Goal: Task Accomplishment & Management: Manage account settings

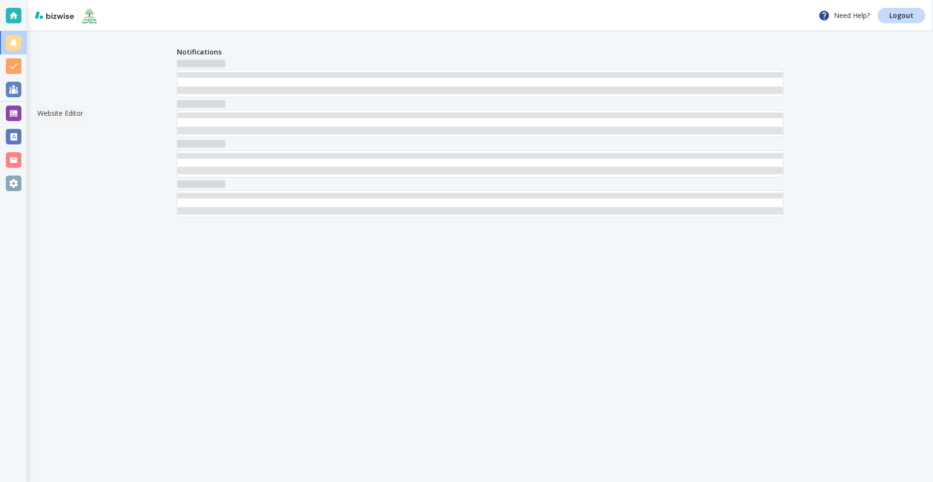
click at [12, 115] on div at bounding box center [14, 113] width 16 height 16
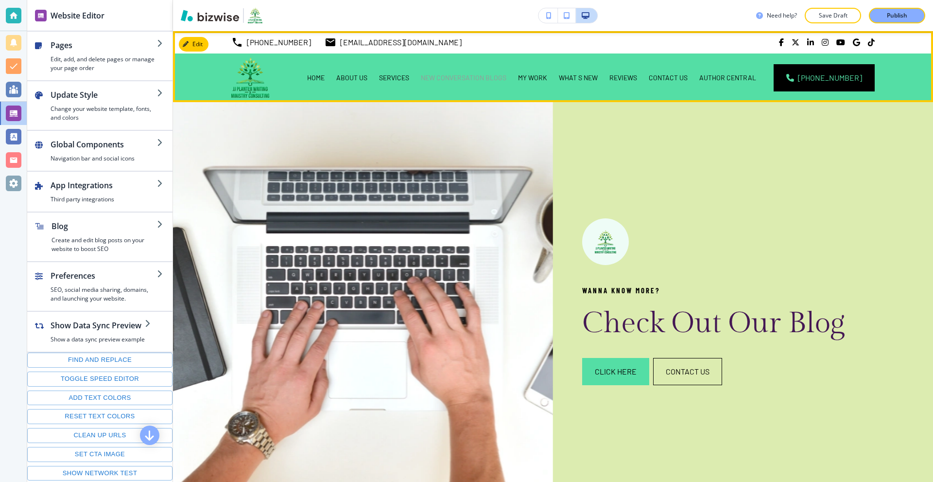
click at [493, 80] on p "NEW CONVERSATION BLOGS" at bounding box center [464, 78] width 86 height 10
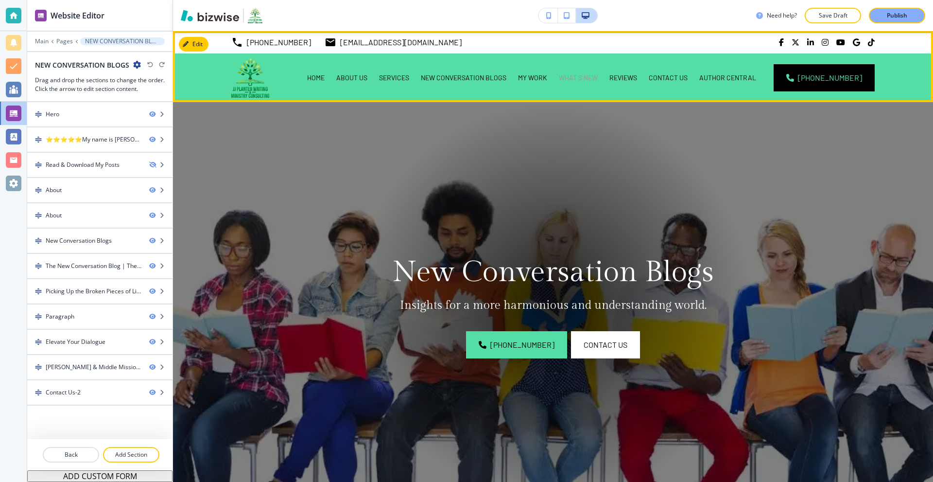
click at [587, 79] on p "WHAT S NEW" at bounding box center [578, 78] width 39 height 10
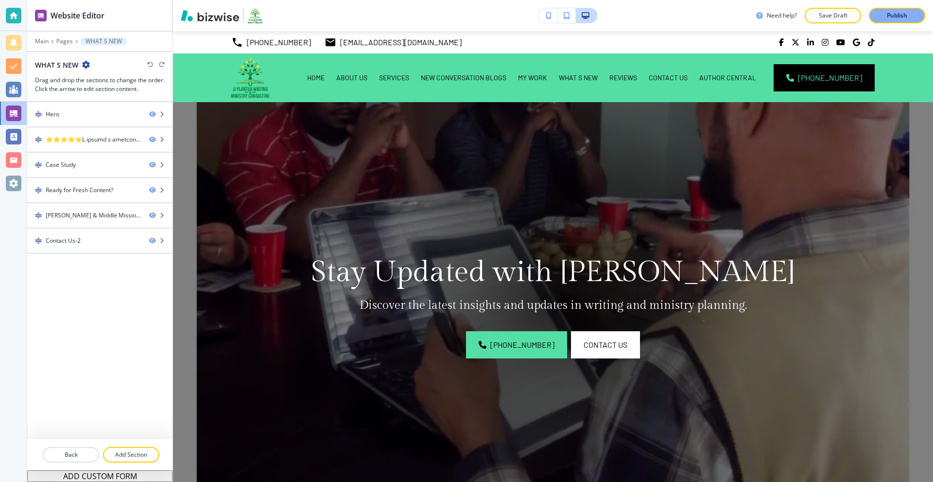
click at [87, 64] on icon "button" at bounding box center [86, 65] width 8 height 8
click at [99, 85] on p "Edit Page Settings" at bounding box center [113, 81] width 50 height 9
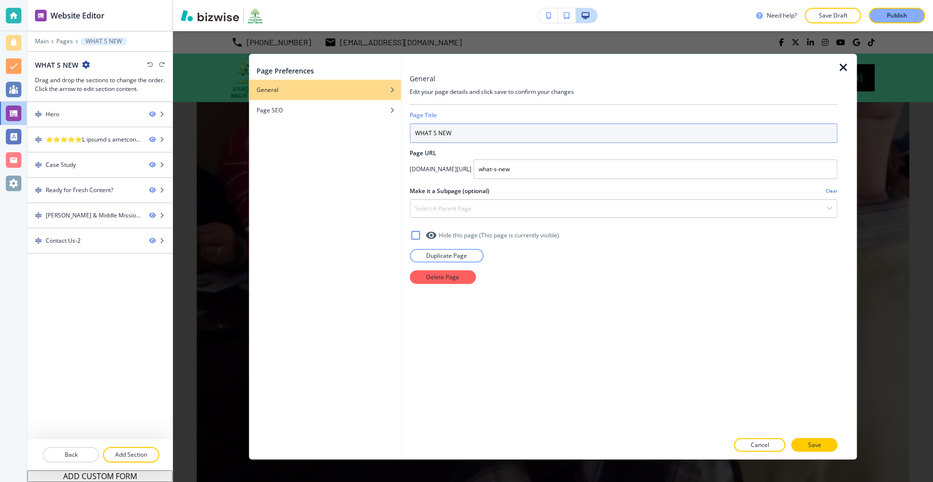
click at [434, 133] on input "WHAT S NEW" at bounding box center [624, 132] width 428 height 19
type input "WHATS NEW"
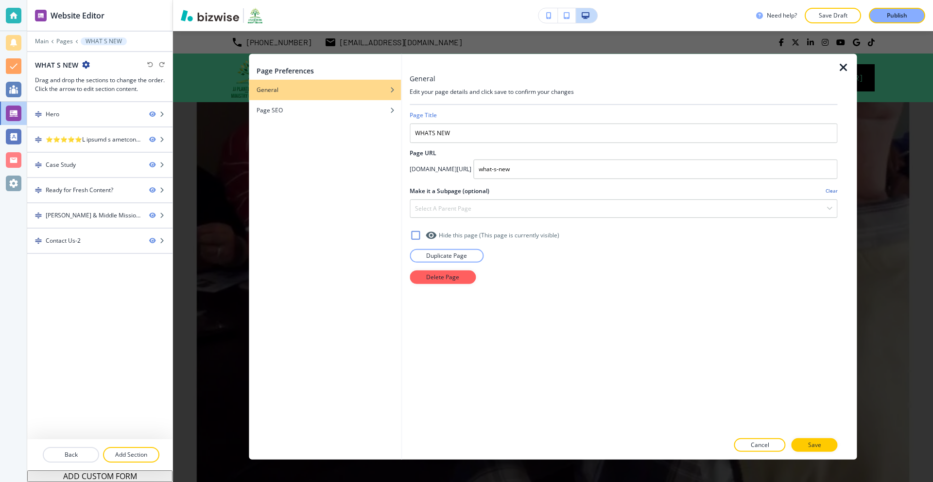
drag, startPoint x: 825, startPoint y: 442, endPoint x: 818, endPoint y: 439, distance: 7.9
click at [825, 441] on button "Save" at bounding box center [815, 445] width 46 height 14
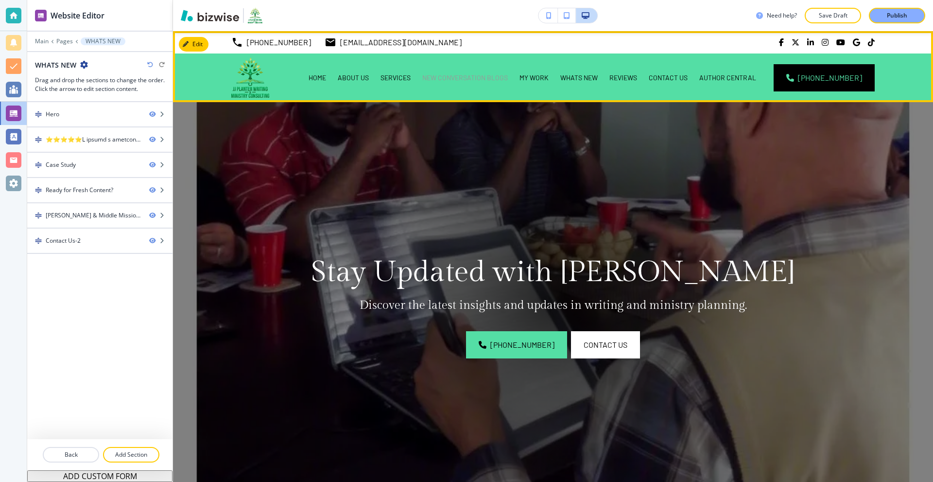
click at [486, 78] on p "NEW CONVERSATION BLOGS" at bounding box center [465, 78] width 86 height 10
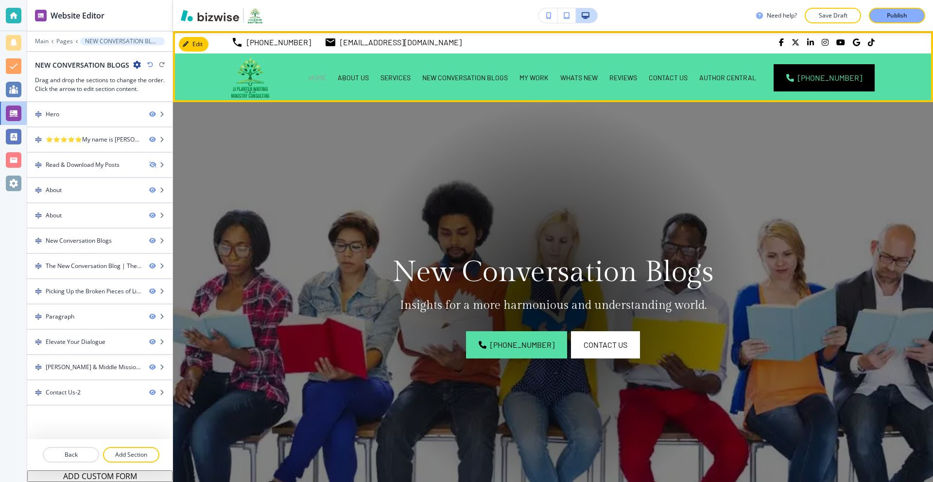
click at [326, 79] on p "HOME" at bounding box center [318, 78] width 18 height 10
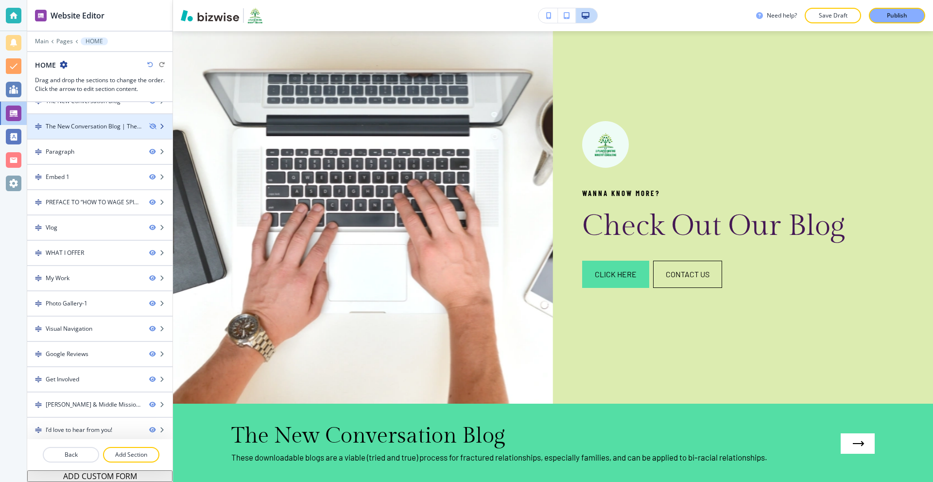
scroll to position [42, 0]
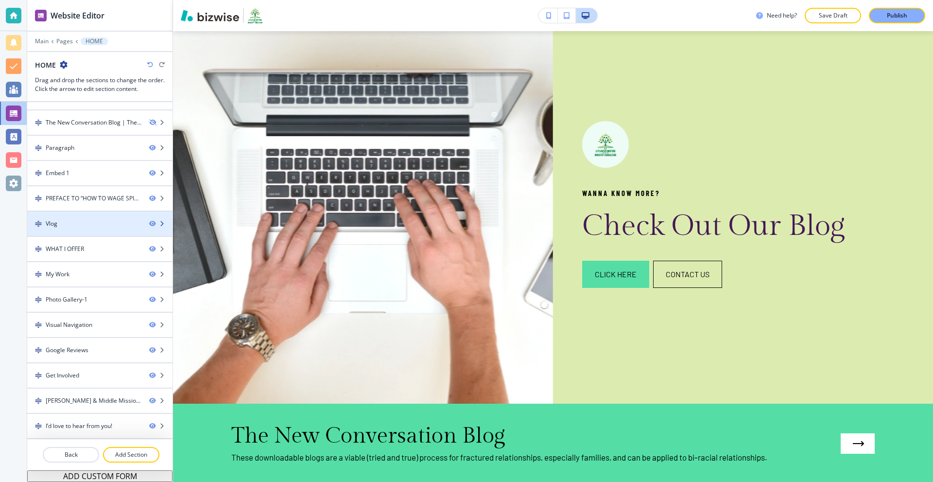
click at [73, 218] on div at bounding box center [99, 215] width 145 height 8
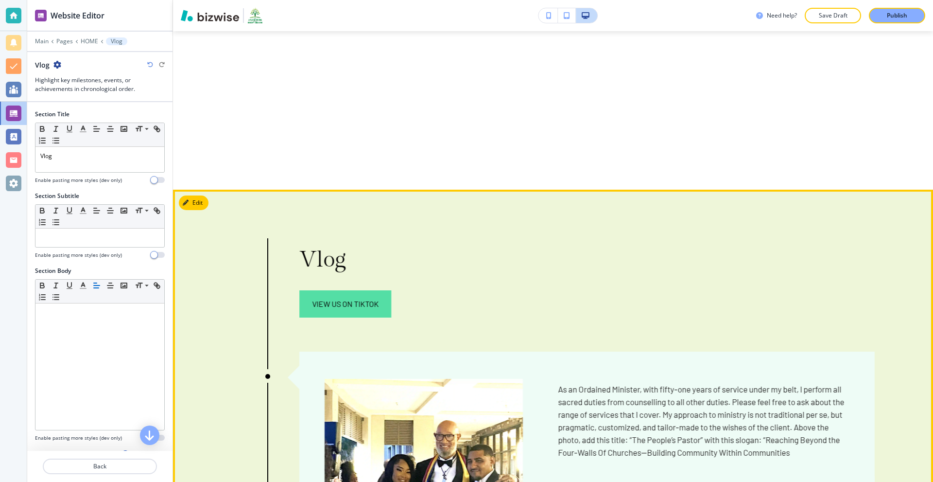
scroll to position [5353, 0]
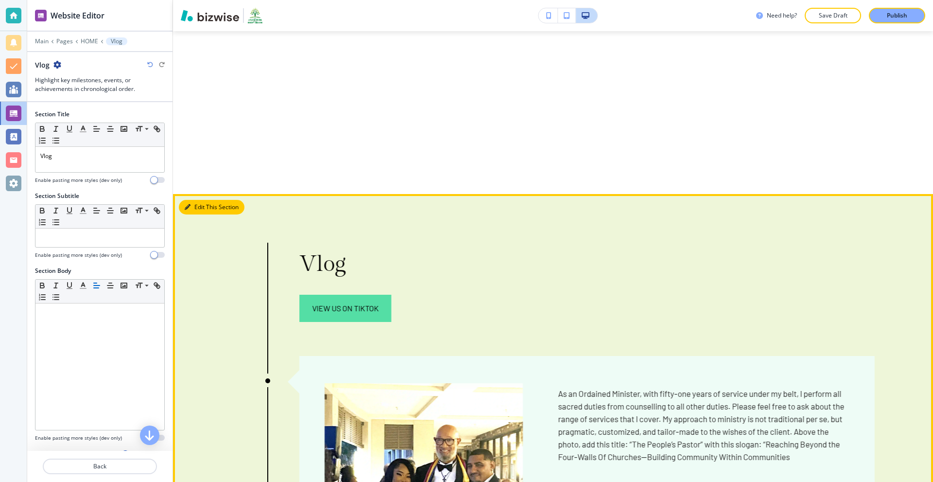
click at [193, 200] on button "Edit This Section" at bounding box center [212, 207] width 66 height 15
click at [200, 200] on button "Edit This Section" at bounding box center [212, 207] width 66 height 15
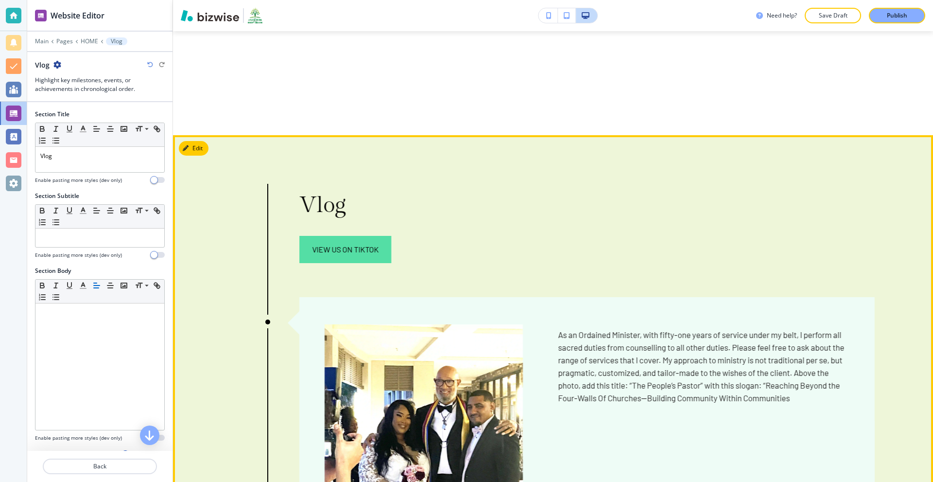
scroll to position [5255, 0]
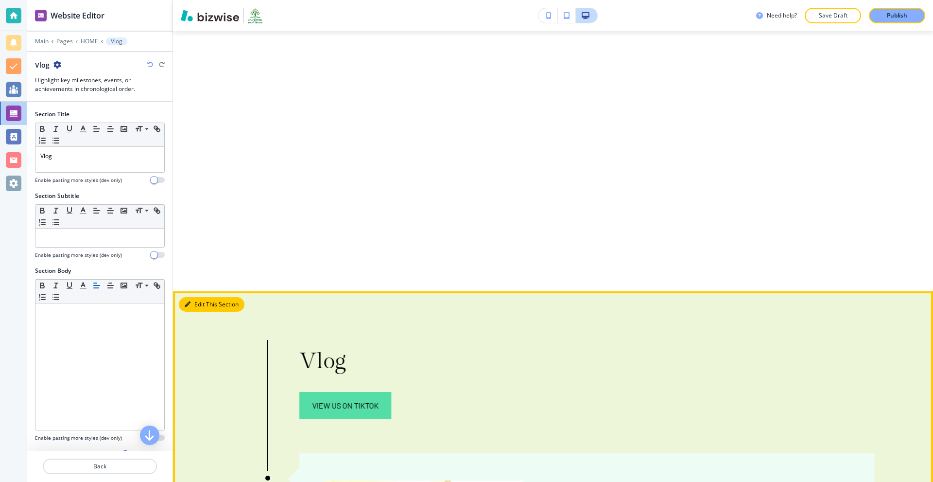
click at [200, 297] on button "Edit This Section" at bounding box center [212, 304] width 66 height 15
click at [211, 297] on button "Edit This Section" at bounding box center [212, 304] width 66 height 15
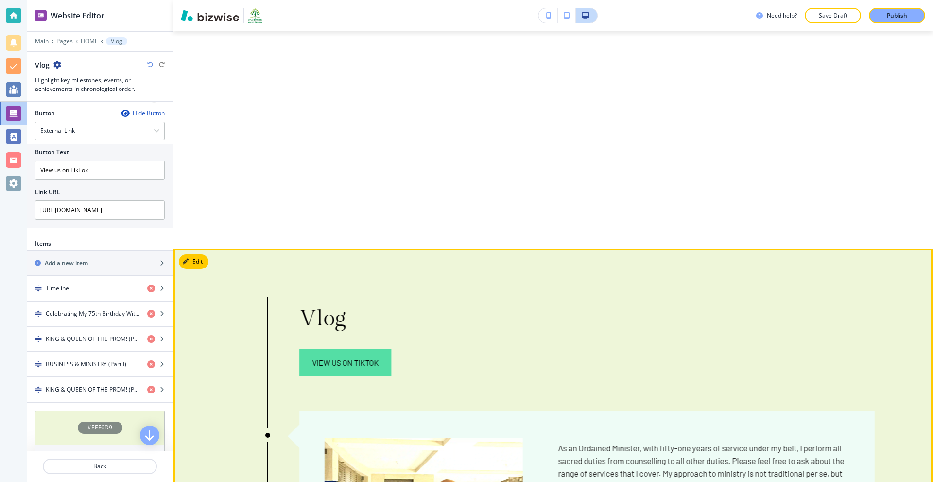
scroll to position [5304, 0]
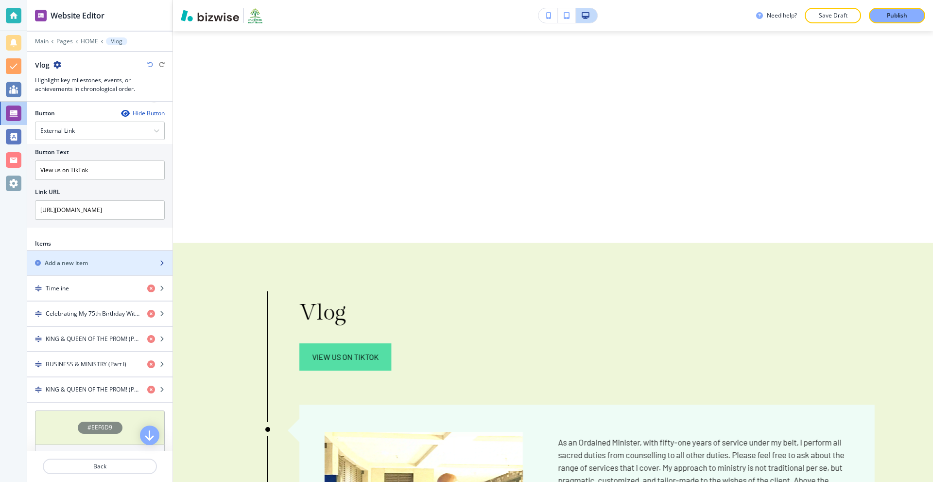
click at [88, 262] on h2 "Add a new item" at bounding box center [66, 263] width 43 height 9
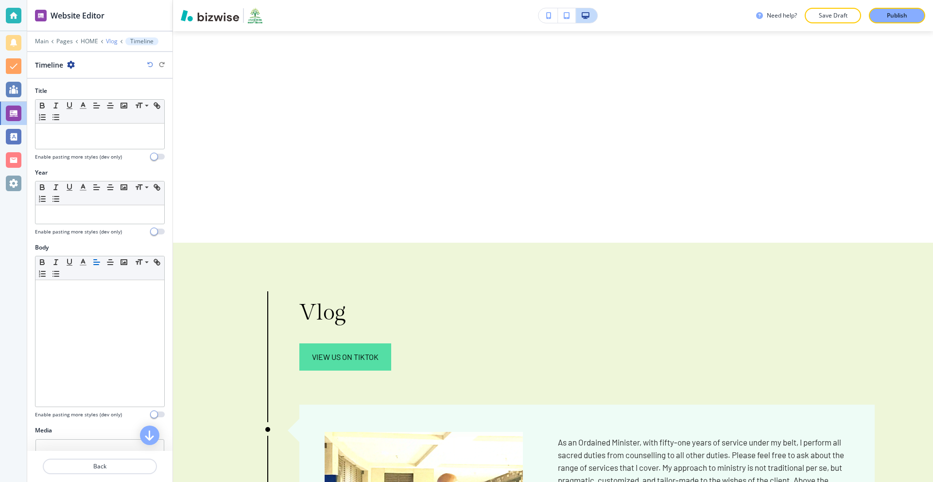
click at [110, 40] on p "Vlog" at bounding box center [112, 41] width 12 height 7
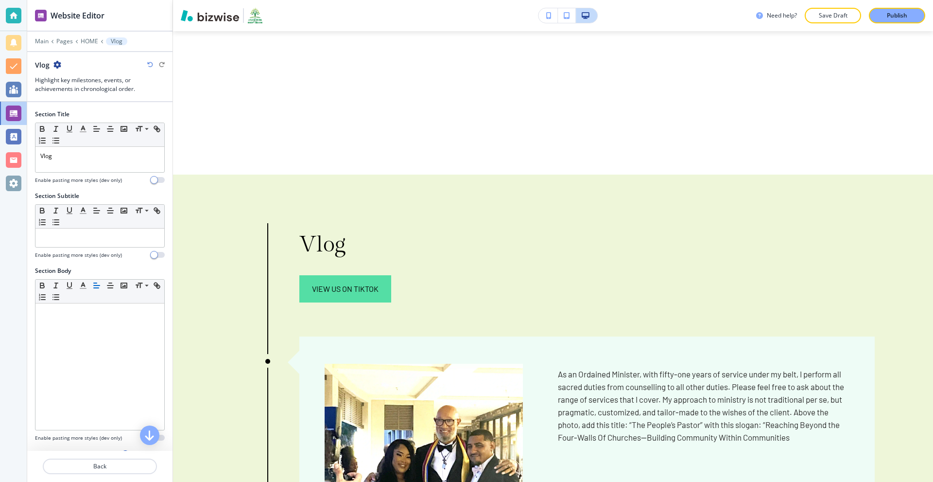
scroll to position [5401, 0]
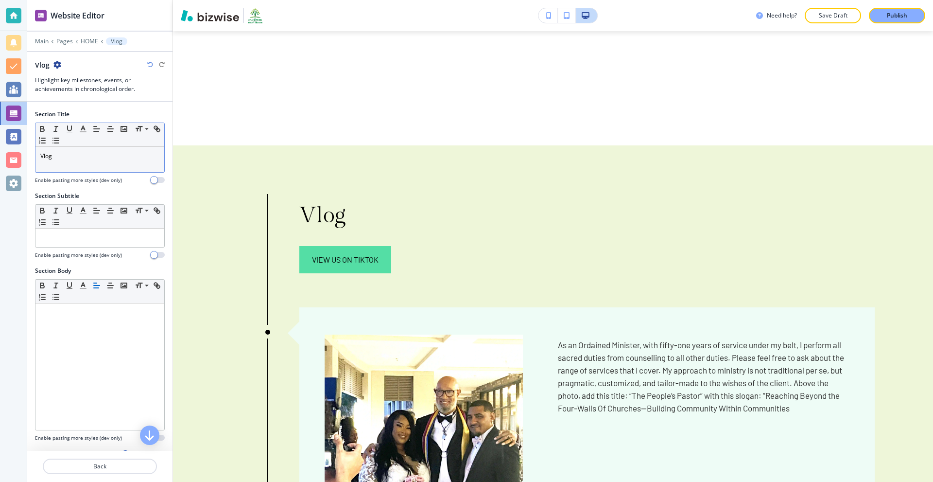
click at [61, 159] on p "Vlog" at bounding box center [99, 156] width 119 height 9
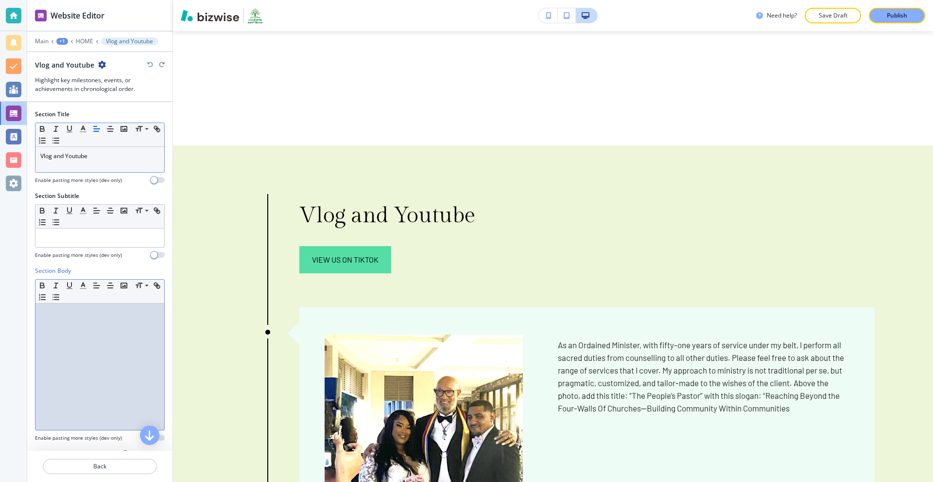
click at [120, 345] on div at bounding box center [99, 366] width 129 height 126
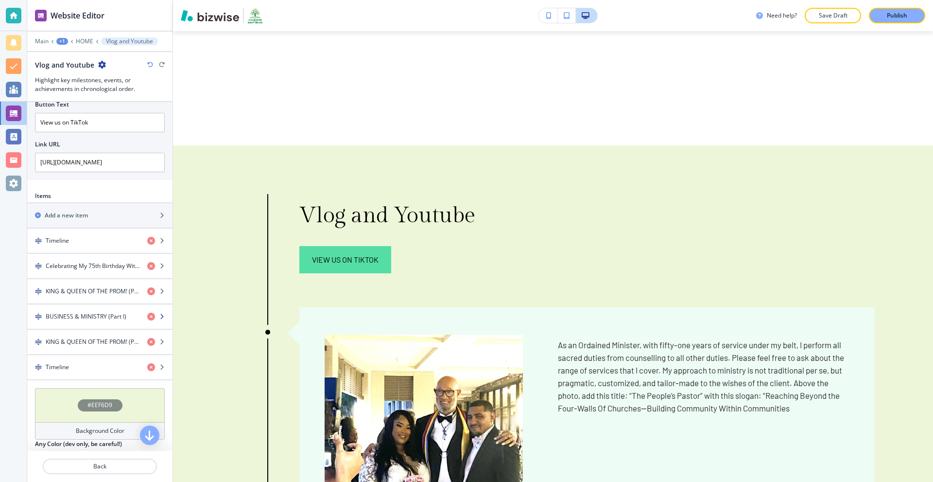
scroll to position [389, 0]
click at [91, 215] on div "Add a new item" at bounding box center [89, 214] width 124 height 9
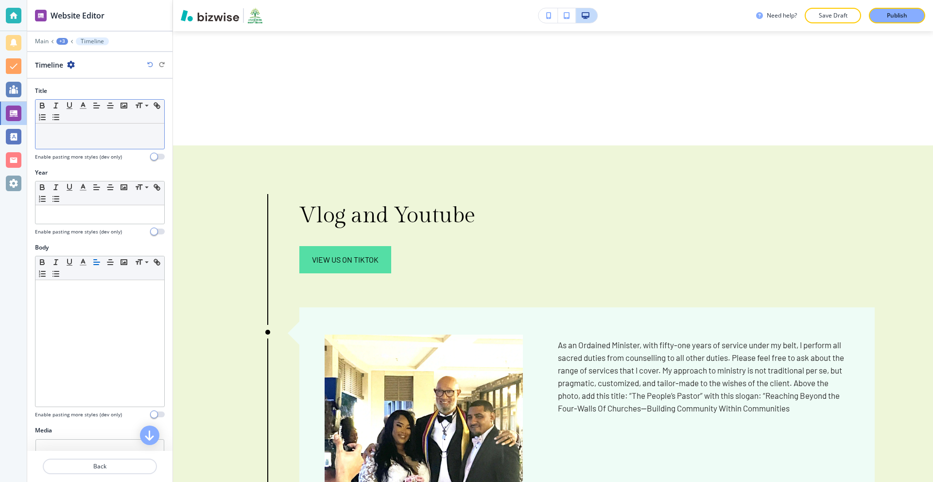
click at [76, 140] on div at bounding box center [99, 135] width 129 height 25
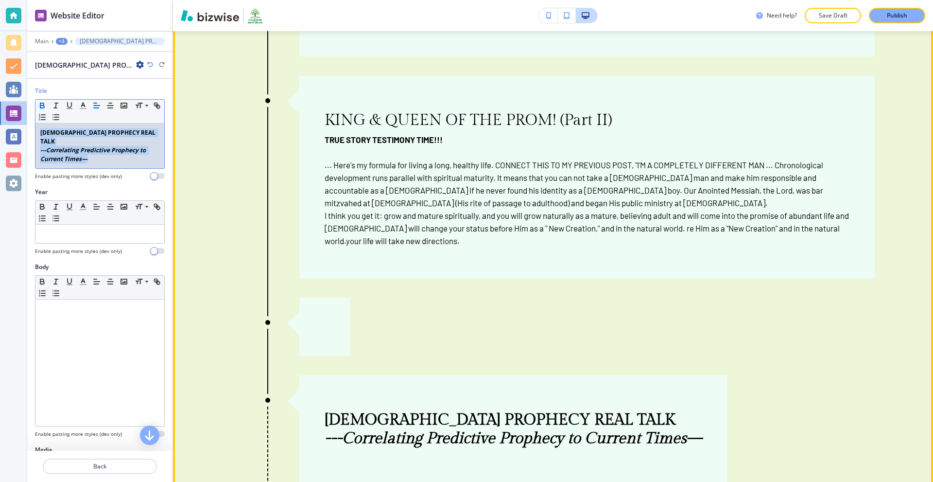
scroll to position [6860, 0]
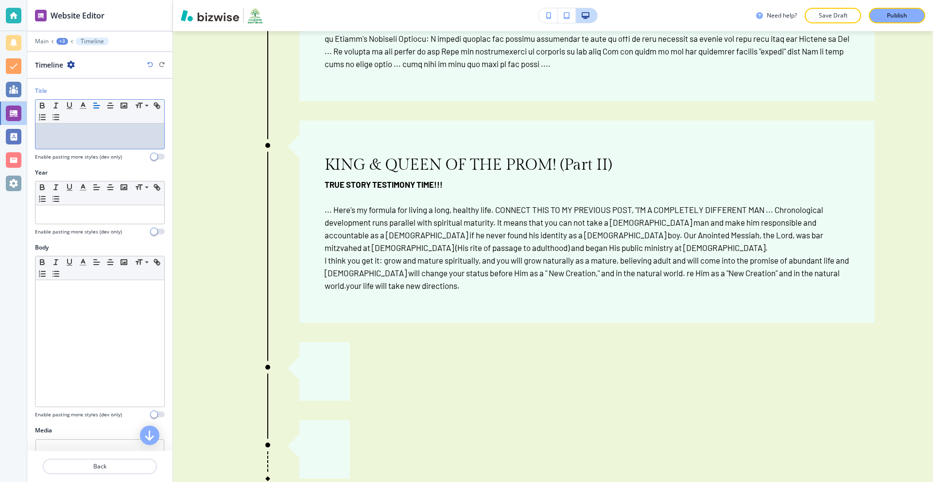
click at [68, 140] on div at bounding box center [99, 135] width 129 height 25
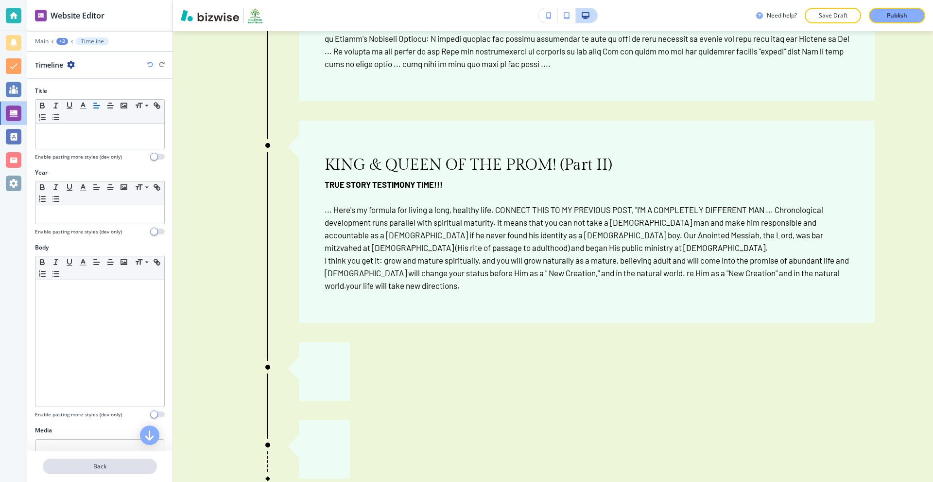
click at [88, 465] on p "Back" at bounding box center [100, 466] width 112 height 9
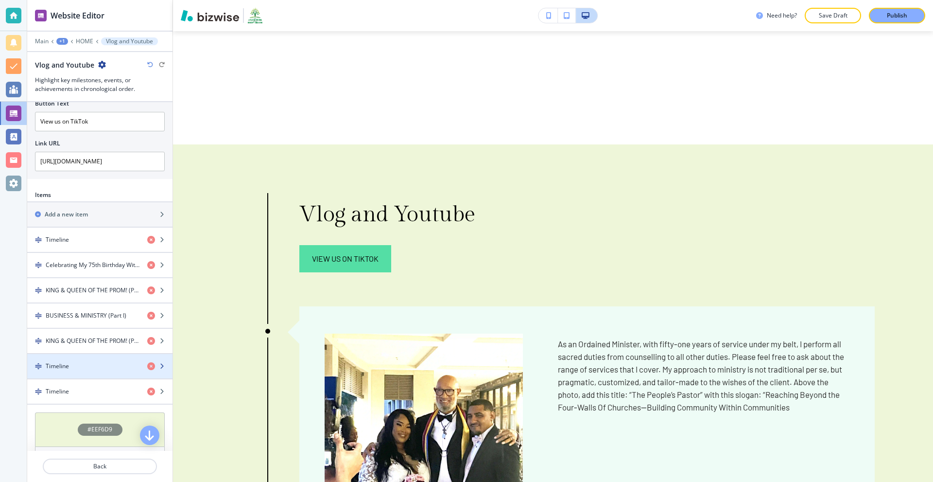
scroll to position [5401, 0]
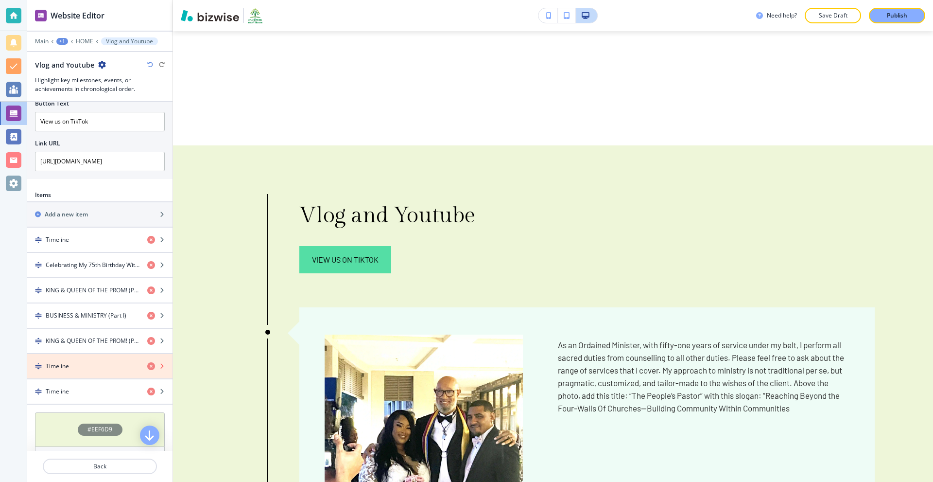
click at [147, 365] on icon "button" at bounding box center [151, 366] width 8 height 8
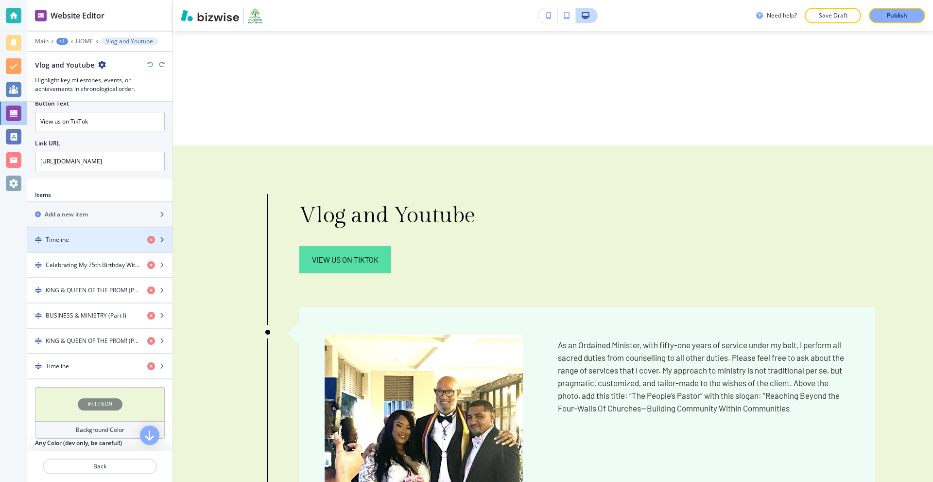
click at [95, 246] on div "button" at bounding box center [99, 248] width 145 height 8
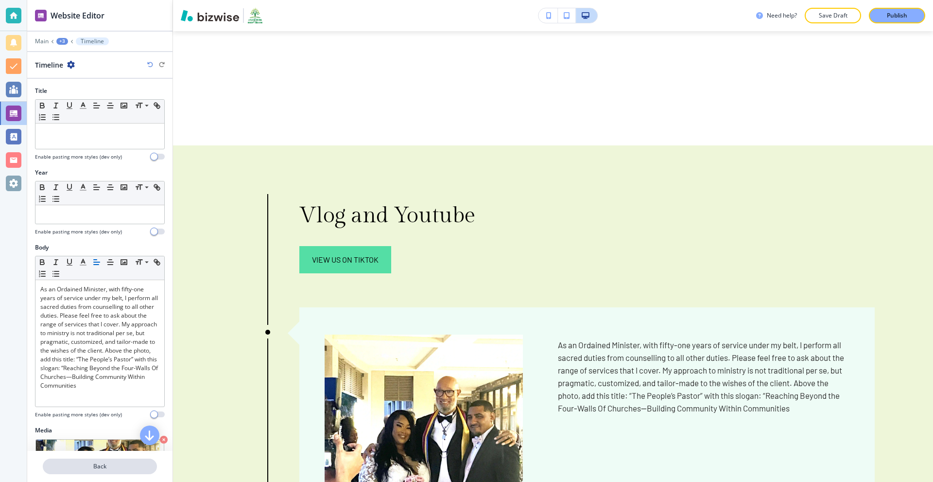
click at [102, 463] on p "Back" at bounding box center [100, 466] width 112 height 9
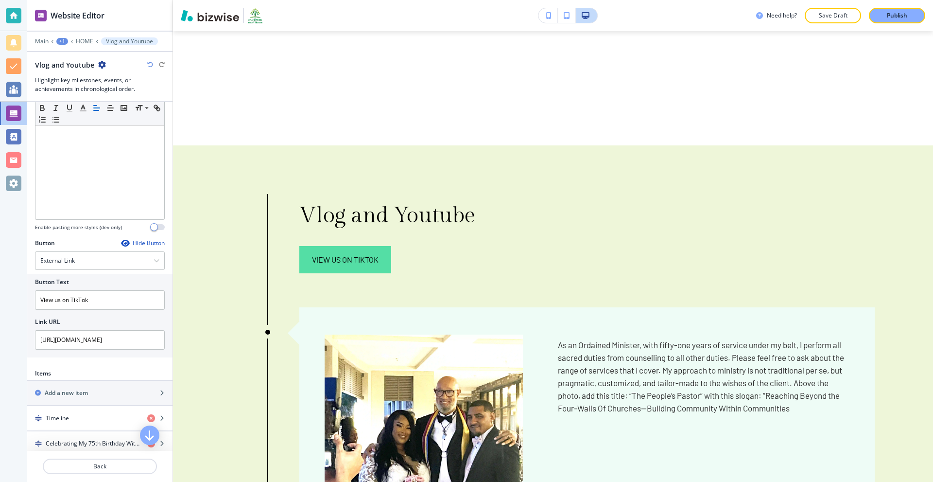
scroll to position [389, 0]
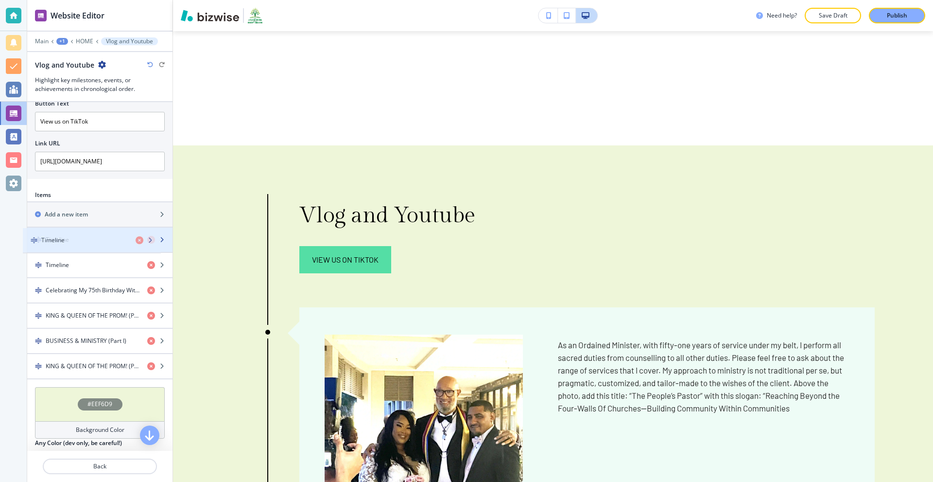
drag, startPoint x: 94, startPoint y: 370, endPoint x: 90, endPoint y: 245, distance: 125.5
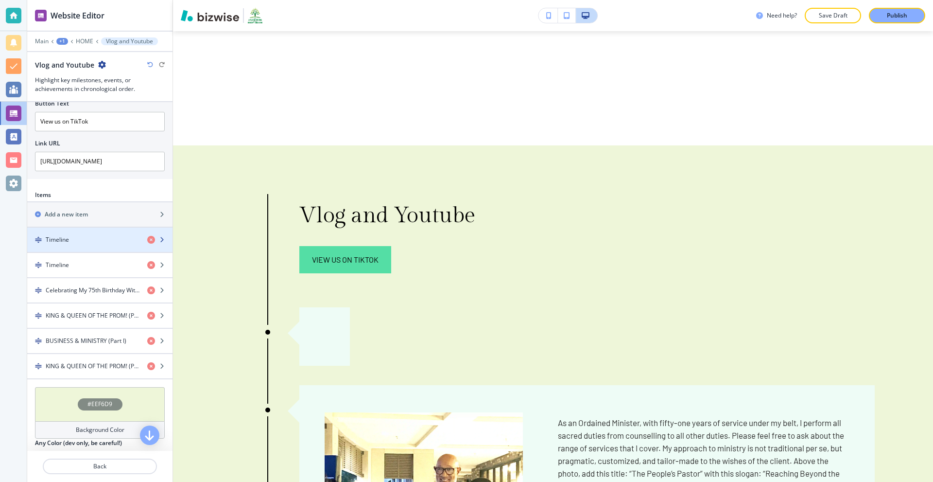
click at [86, 242] on div "Timeline" at bounding box center [83, 239] width 112 height 9
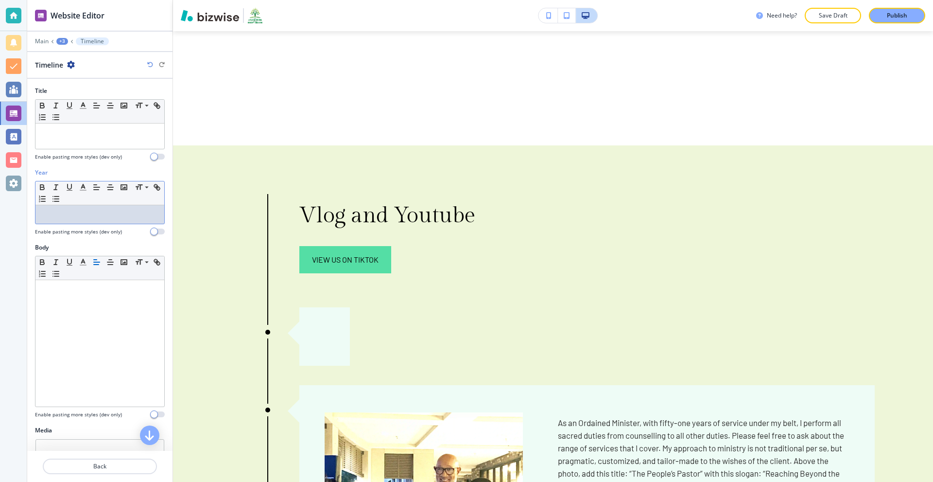
click at [94, 215] on p at bounding box center [99, 214] width 119 height 9
click at [73, 137] on p at bounding box center [99, 132] width 119 height 9
click at [110, 128] on p at bounding box center [99, 132] width 119 height 9
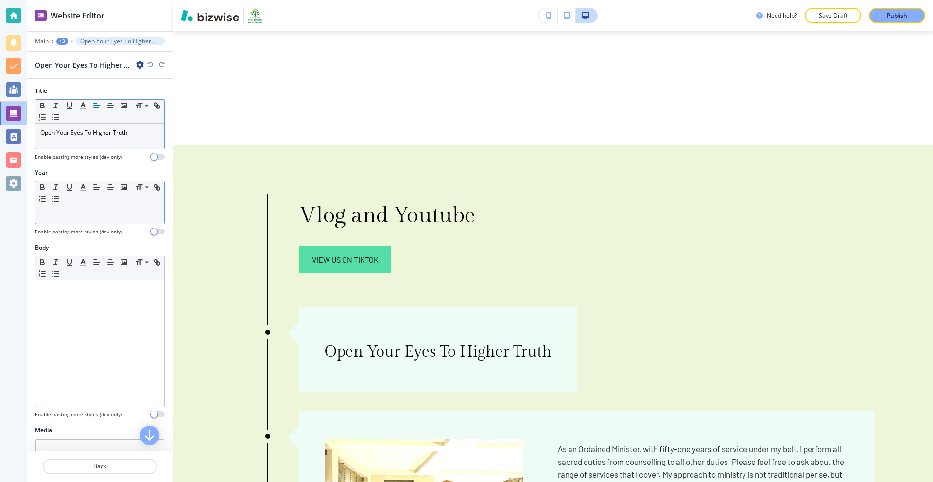
click at [85, 215] on p at bounding box center [99, 214] width 119 height 9
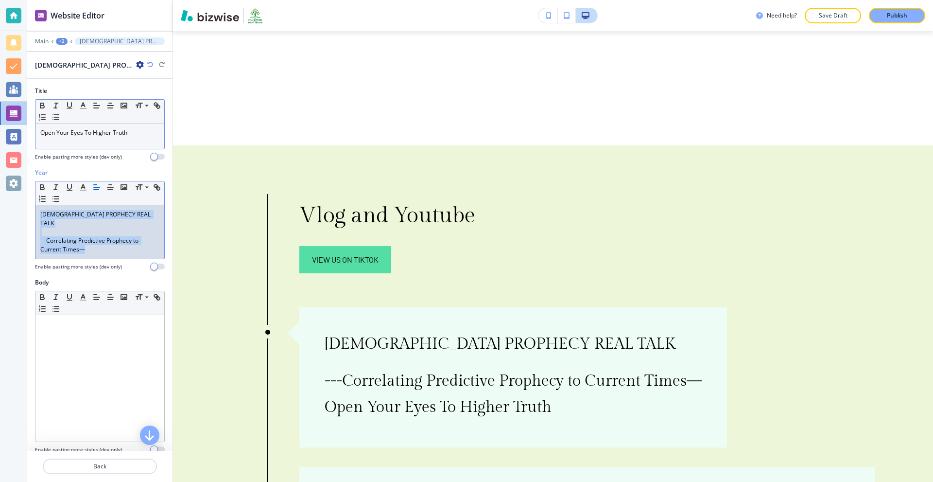
click at [58, 228] on p at bounding box center [99, 232] width 119 height 9
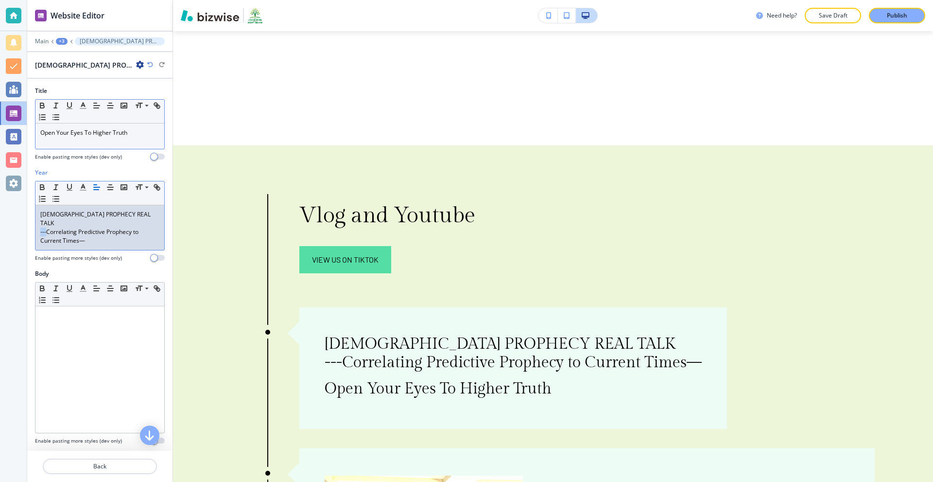
drag, startPoint x: 46, startPoint y: 225, endPoint x: 33, endPoint y: 226, distance: 13.1
click at [25, 225] on div "Website Editor Main +3 [DEMOGRAPHIC_DATA] PROPHECY REAL TALK---Correlating Pred…" at bounding box center [466, 241] width 933 height 482
click at [89, 231] on p "Correlating Predictive Prophecy to Current Times—" at bounding box center [99, 237] width 119 height 18
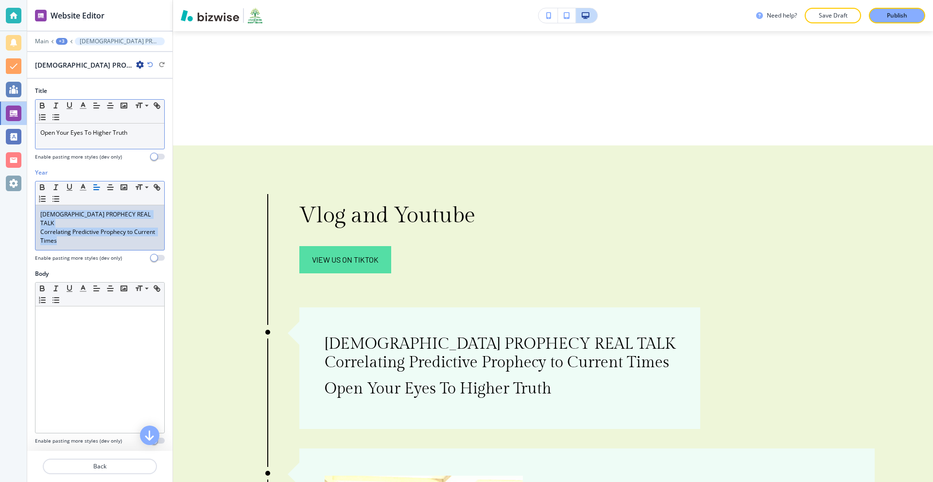
drag, startPoint x: 103, startPoint y: 234, endPoint x: 18, endPoint y: 211, distance: 87.5
click at [18, 211] on div "Website Editor Main +3 [DEMOGRAPHIC_DATA] PROPHECY REAL TALKCorrelating Predict…" at bounding box center [466, 241] width 933 height 482
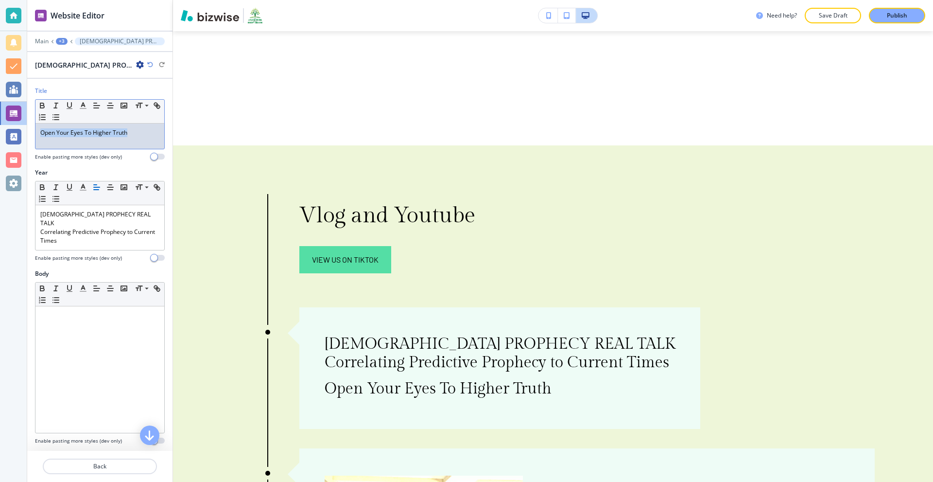
drag, startPoint x: 133, startPoint y: 135, endPoint x: 8, endPoint y: 135, distance: 124.9
click at [8, 135] on div "Website Editor Main +3 [DEMOGRAPHIC_DATA] PROPHECY REAL TALKCorrelating Predict…" at bounding box center [466, 241] width 933 height 482
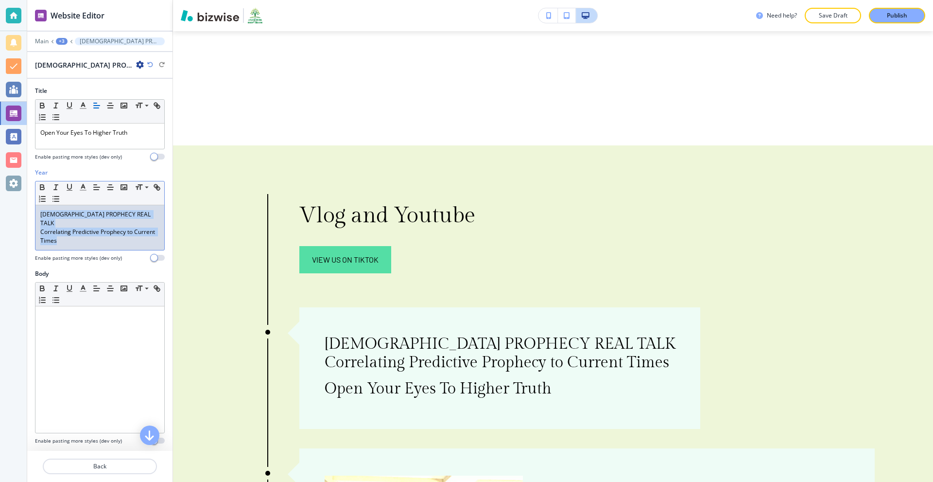
drag, startPoint x: 106, startPoint y: 231, endPoint x: 31, endPoint y: 208, distance: 78.7
click at [31, 208] on div "Year Small Normal Large Huge [DEMOGRAPHIC_DATA] PROPHECY REAL TALK Correlating …" at bounding box center [99, 218] width 145 height 101
click at [87, 188] on icon "button" at bounding box center [83, 187] width 9 height 9
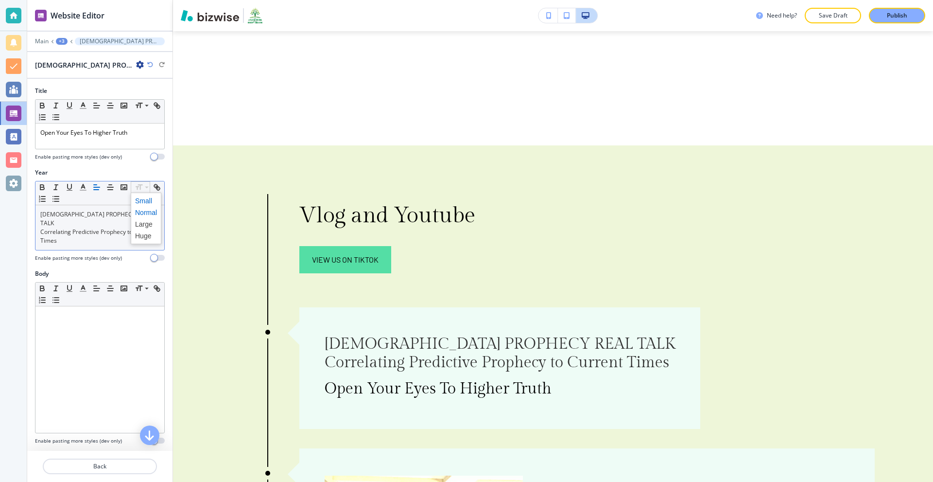
click at [143, 201] on span at bounding box center [146, 201] width 22 height 12
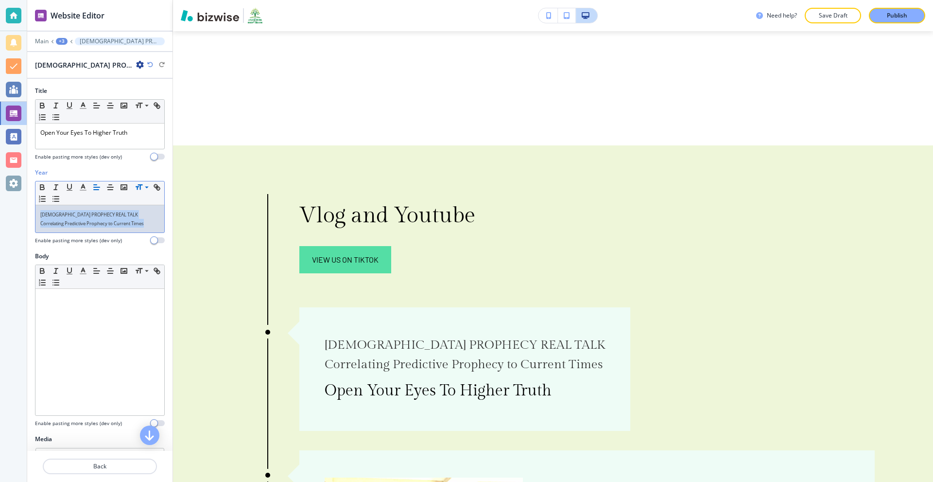
click at [124, 218] on p "[DEMOGRAPHIC_DATA] PROPHECY REAL TALK" at bounding box center [99, 214] width 119 height 9
click at [144, 220] on span "Correlating Predictive Prophecy to Current Times" at bounding box center [92, 223] width 104 height 6
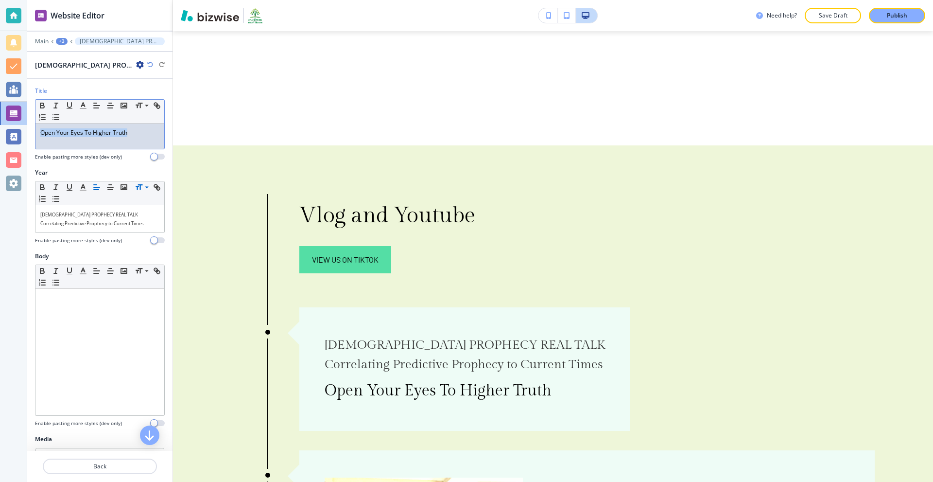
drag, startPoint x: 141, startPoint y: 133, endPoint x: 0, endPoint y: 132, distance: 141.0
click at [0, 132] on div "Website Editor Main +3 [DEMOGRAPHIC_DATA] PROPHECY REAL TALKCorrelating Predict…" at bounding box center [466, 241] width 933 height 482
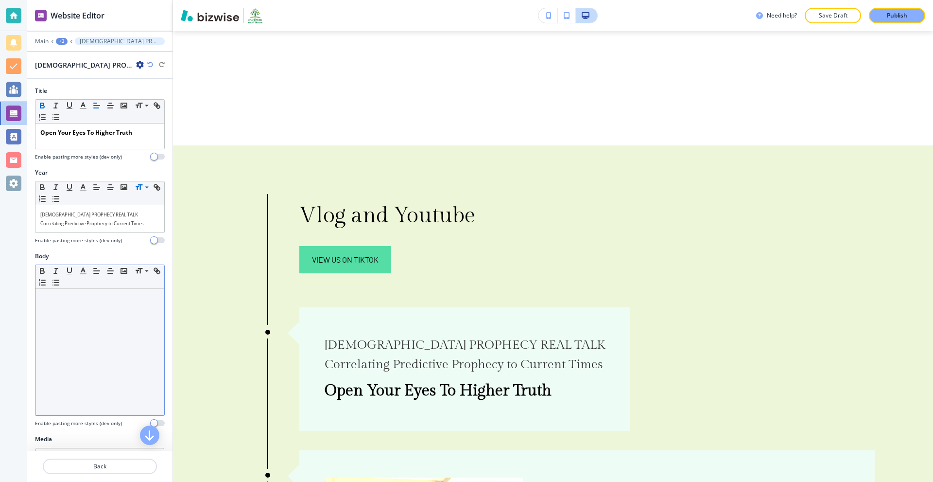
click at [102, 309] on div at bounding box center [99, 352] width 129 height 126
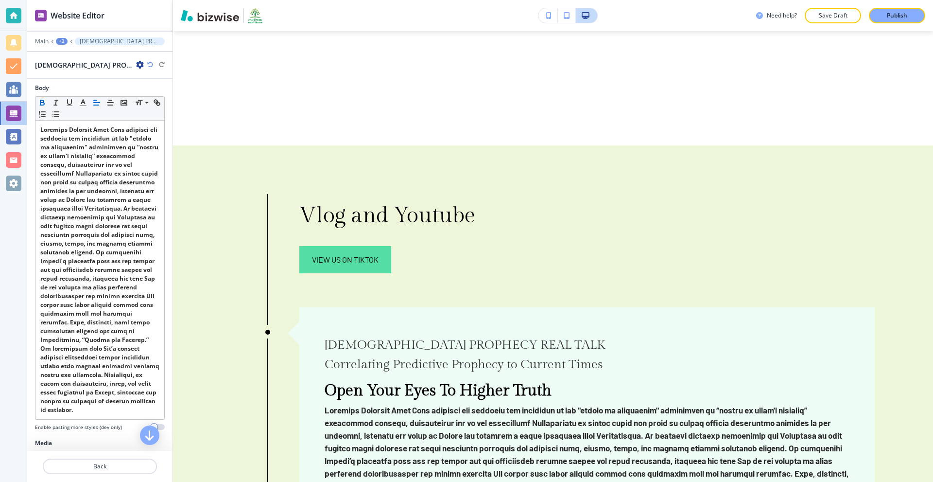
scroll to position [292, 0]
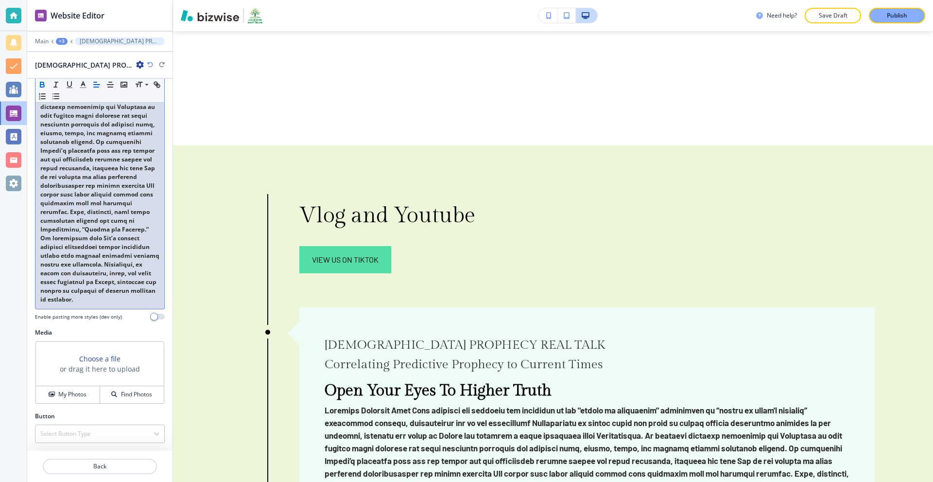
click at [116, 303] on p at bounding box center [99, 159] width 119 height 289
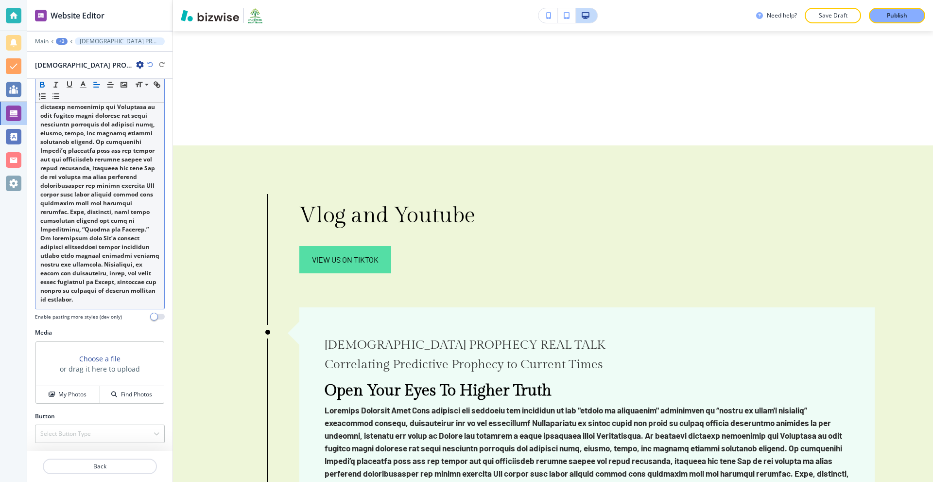
click at [107, 304] on p at bounding box center [99, 159] width 119 height 289
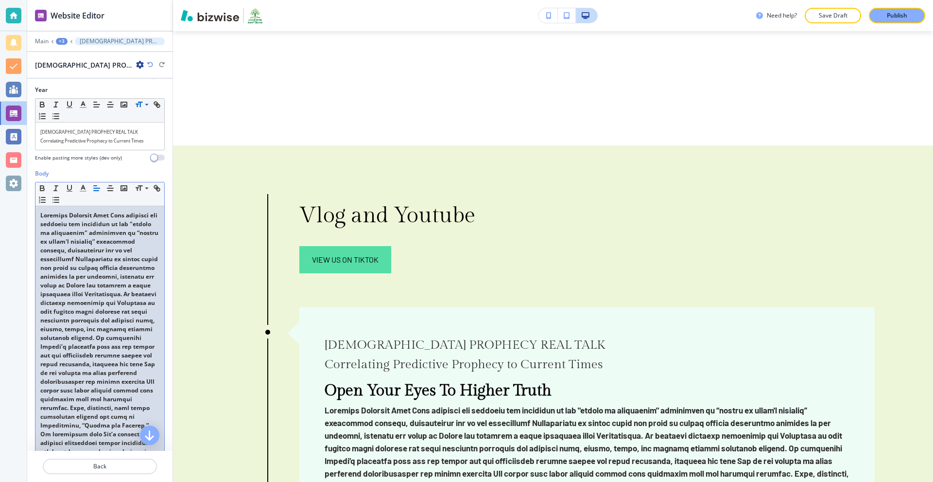
scroll to position [305, 0]
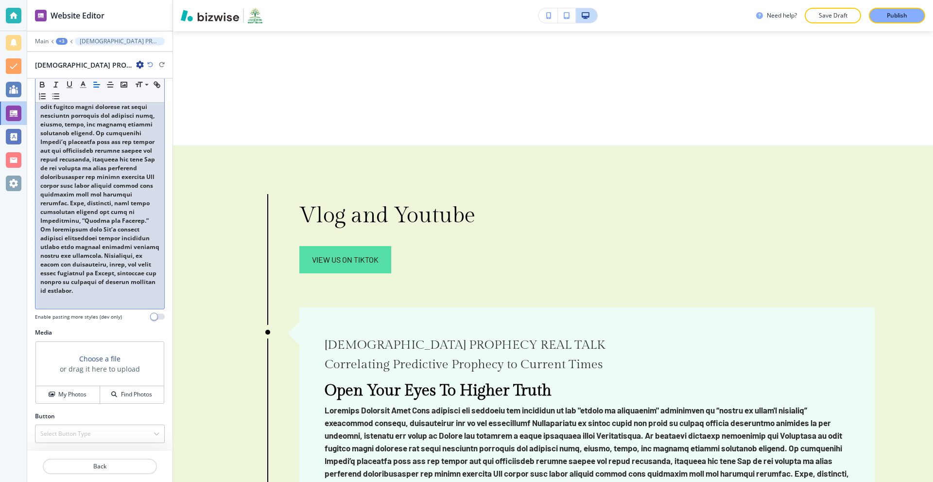
click at [75, 304] on div at bounding box center [99, 154] width 129 height 307
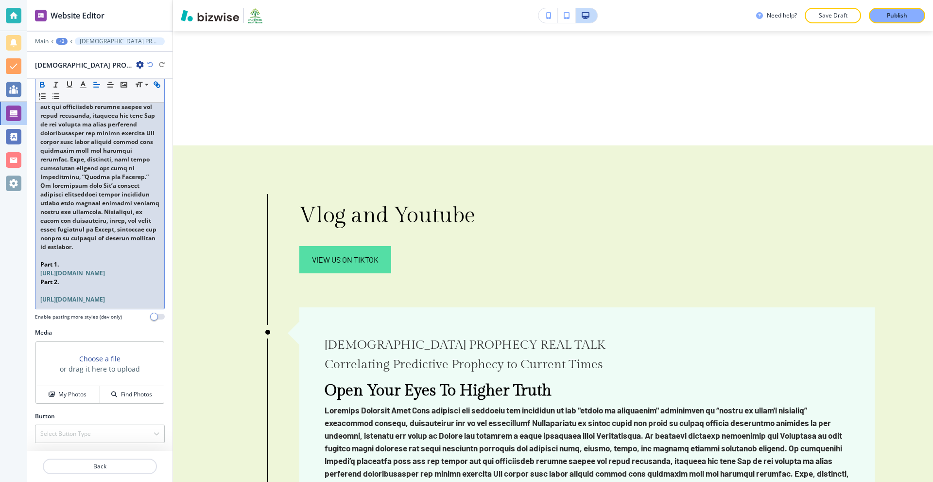
click at [54, 286] on p at bounding box center [99, 290] width 119 height 9
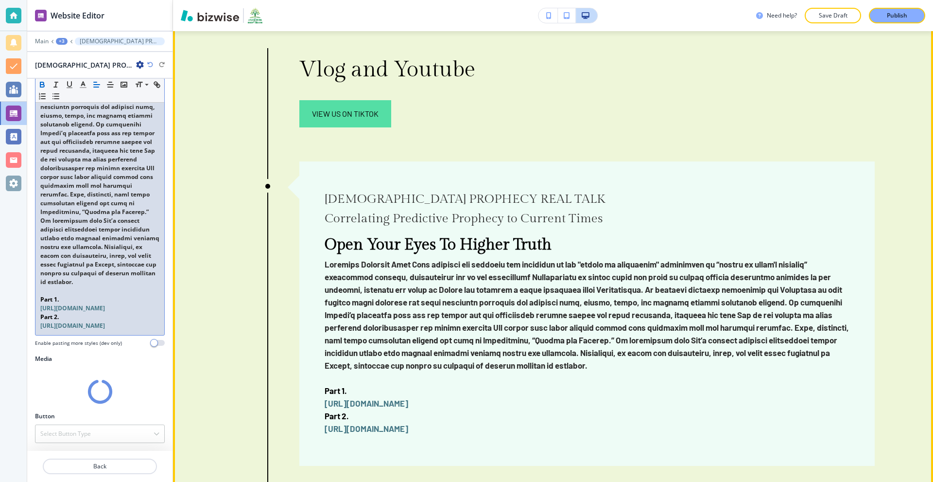
scroll to position [357, 0]
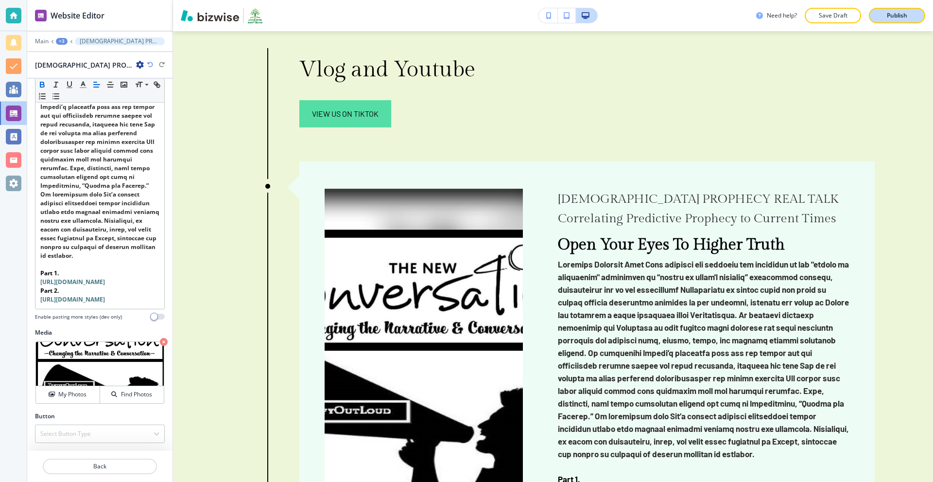
click at [885, 9] on button "Publish" at bounding box center [897, 16] width 56 height 16
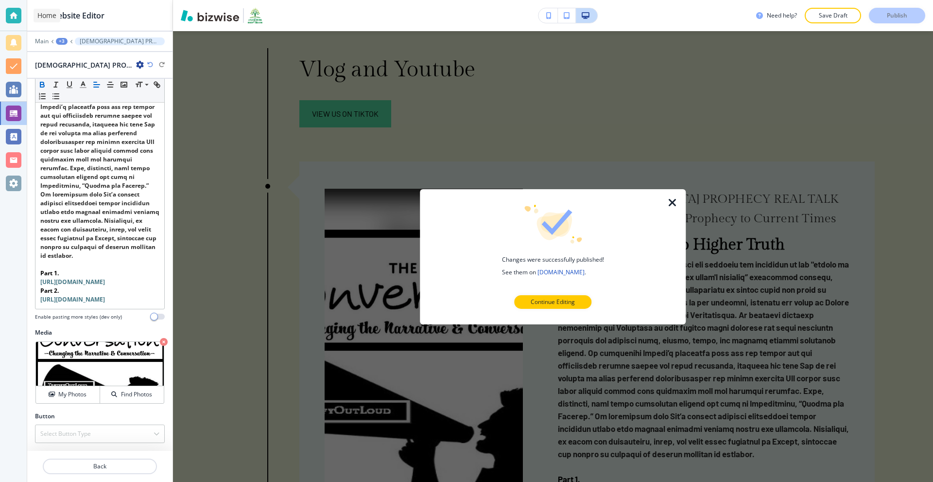
click at [12, 11] on div at bounding box center [14, 16] width 16 height 16
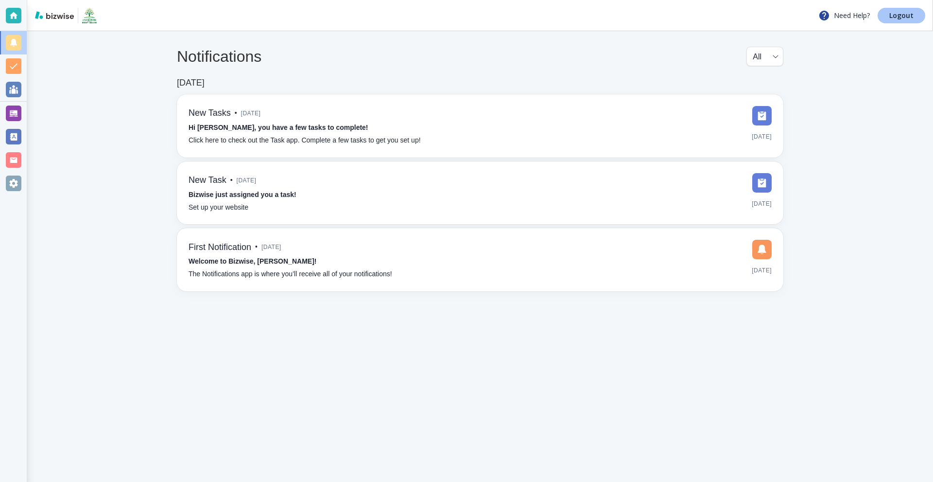
click at [897, 15] on p "Logout" at bounding box center [902, 15] width 24 height 7
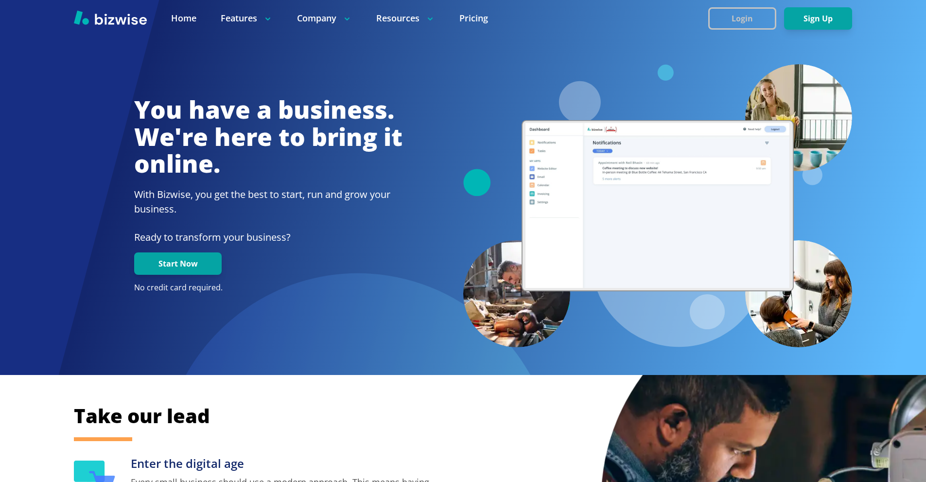
click at [759, 16] on button "Login" at bounding box center [742, 18] width 68 height 22
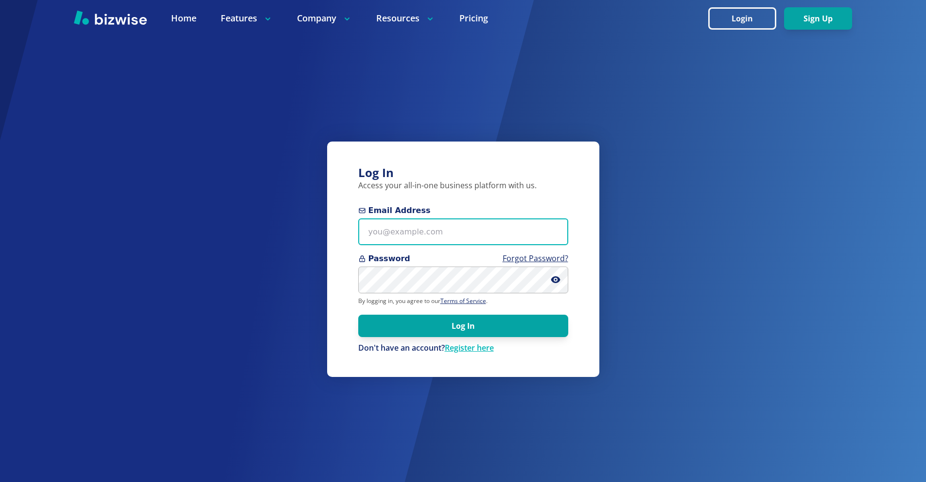
click at [523, 224] on body "Home Features Company Resources Pricing Login Sign Up Home Features Company Res…" at bounding box center [463, 352] width 926 height 705
paste input "doris@dorislew.com"
type input "doris@dorislew.com"
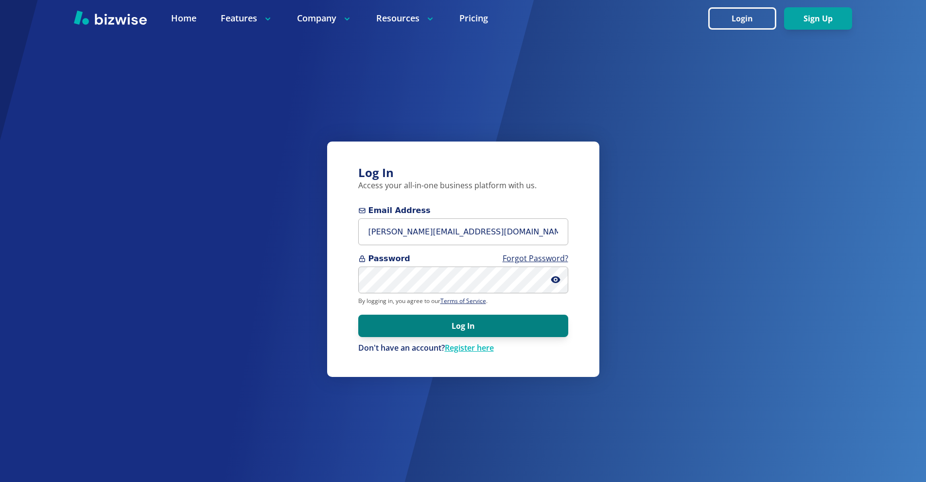
click at [489, 322] on button "Log In" at bounding box center [463, 326] width 210 height 22
